Goal: Find specific page/section: Find specific page/section

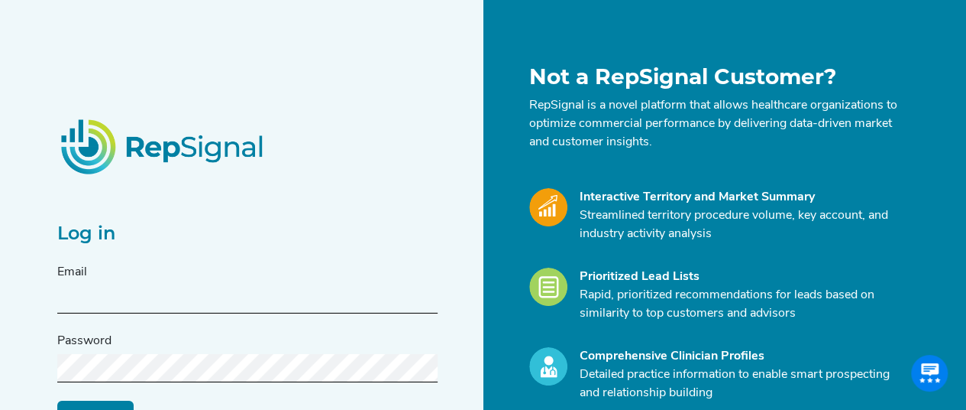
click at [177, 288] on input "text" at bounding box center [247, 299] width 380 height 28
type input "[PERSON_NAME][EMAIL_ADDRESS][PERSON_NAME][DOMAIN_NAME]"
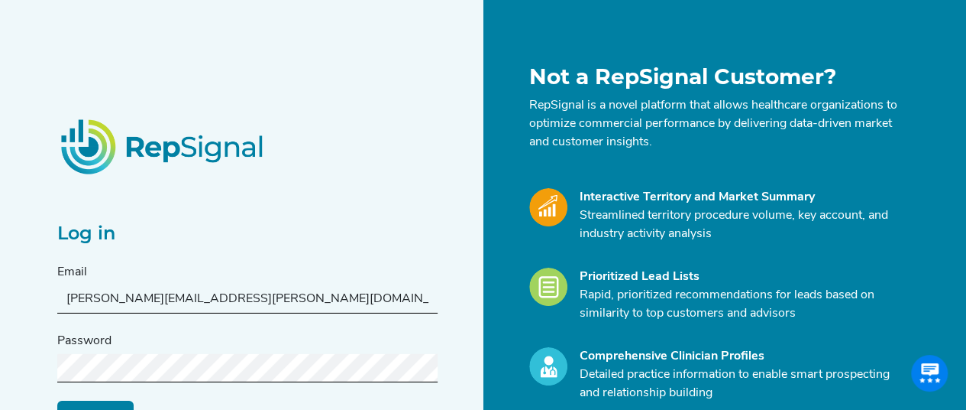
click at [57, 400] on input "Log in" at bounding box center [95, 414] width 76 height 29
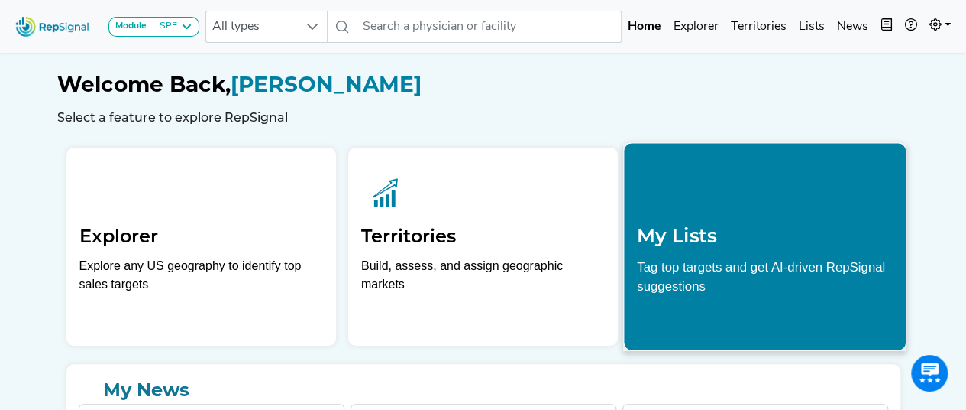
click at [810, 30] on link "Lists" at bounding box center [812, 26] width 38 height 31
click at [811, 24] on link "Lists" at bounding box center [812, 26] width 38 height 31
click at [714, 236] on h2 "My Lists" at bounding box center [765, 235] width 256 height 23
click at [729, 254] on div "My Lists Tag top targets and get AI-driven RepSignal suggestions" at bounding box center [765, 230] width 282 height 174
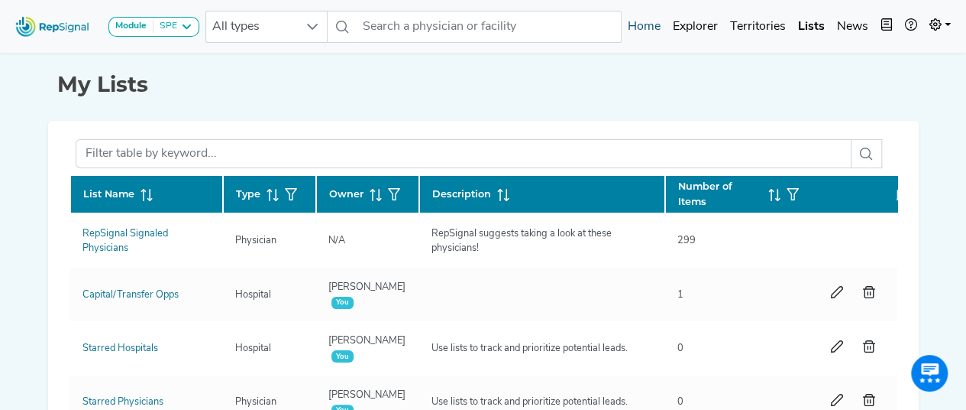
click at [649, 28] on link "Home" at bounding box center [644, 26] width 45 height 31
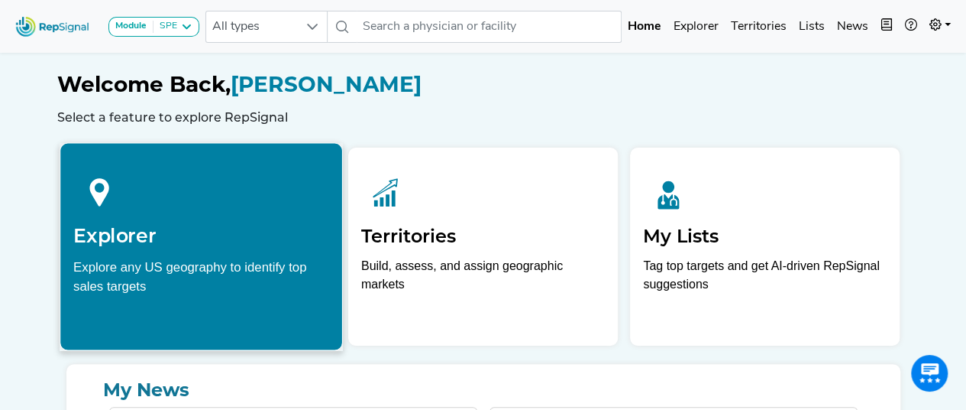
click at [220, 216] on div at bounding box center [201, 190] width 256 height 68
